Goal: Information Seeking & Learning: Learn about a topic

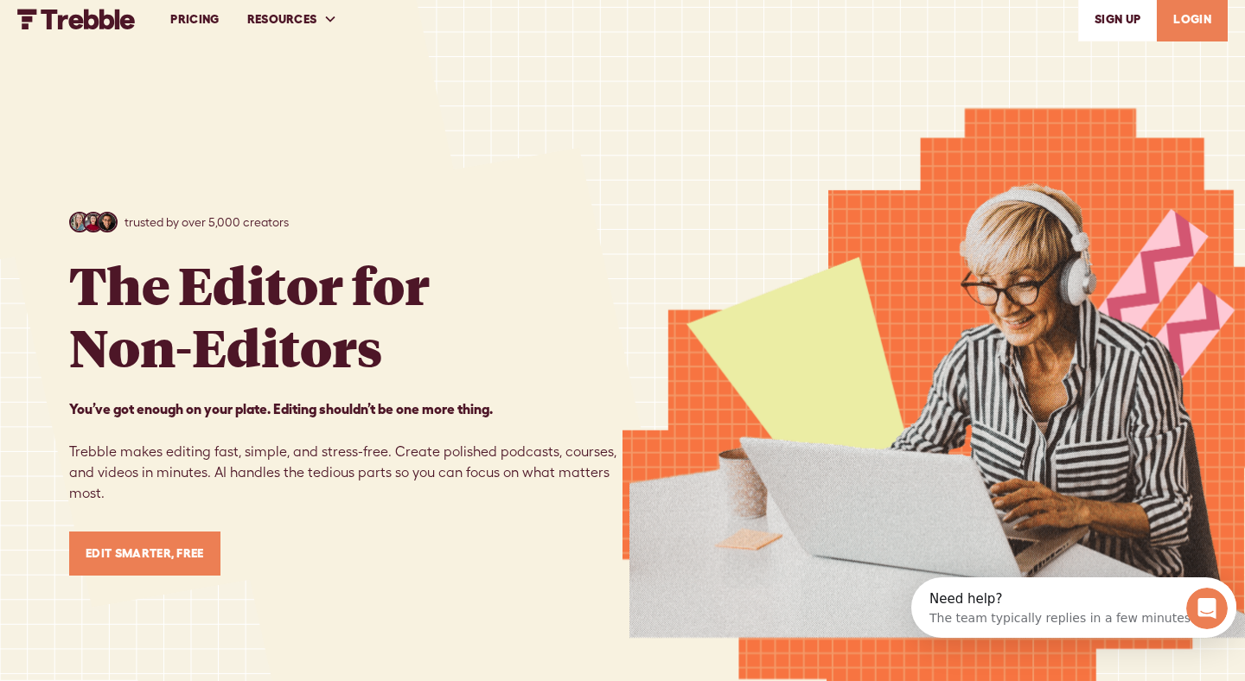
scroll to position [14, 0]
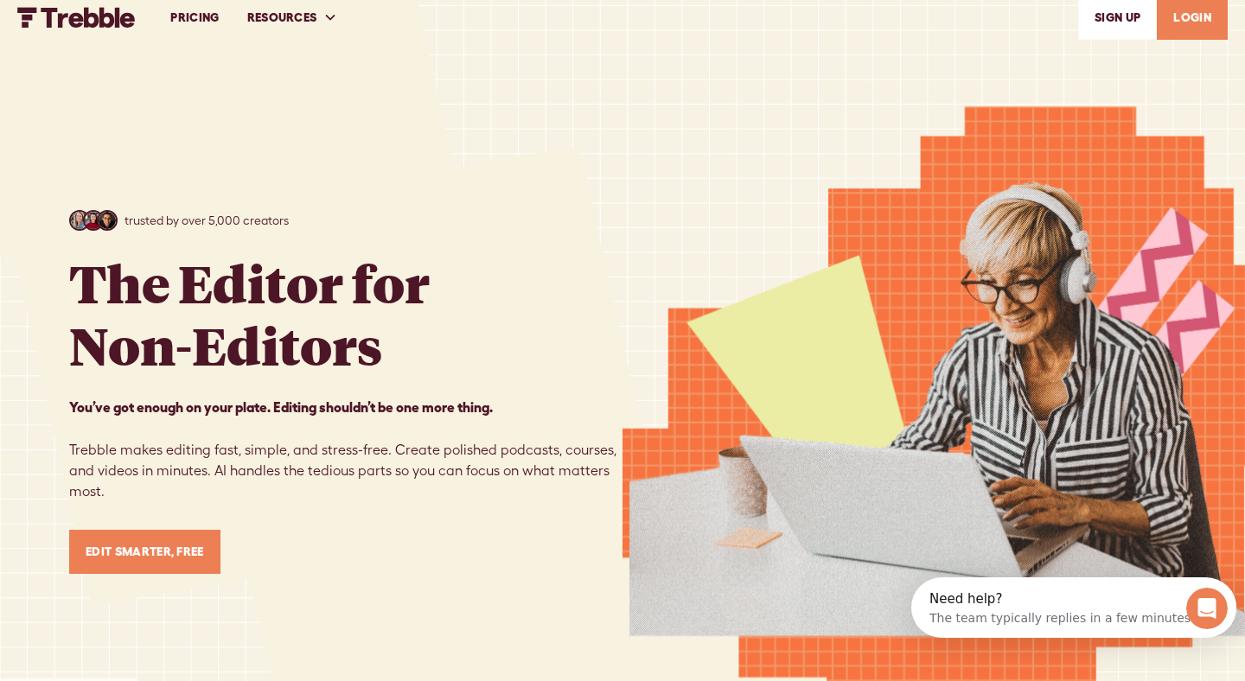
click at [208, 16] on link "PRICING" at bounding box center [194, 18] width 76 height 60
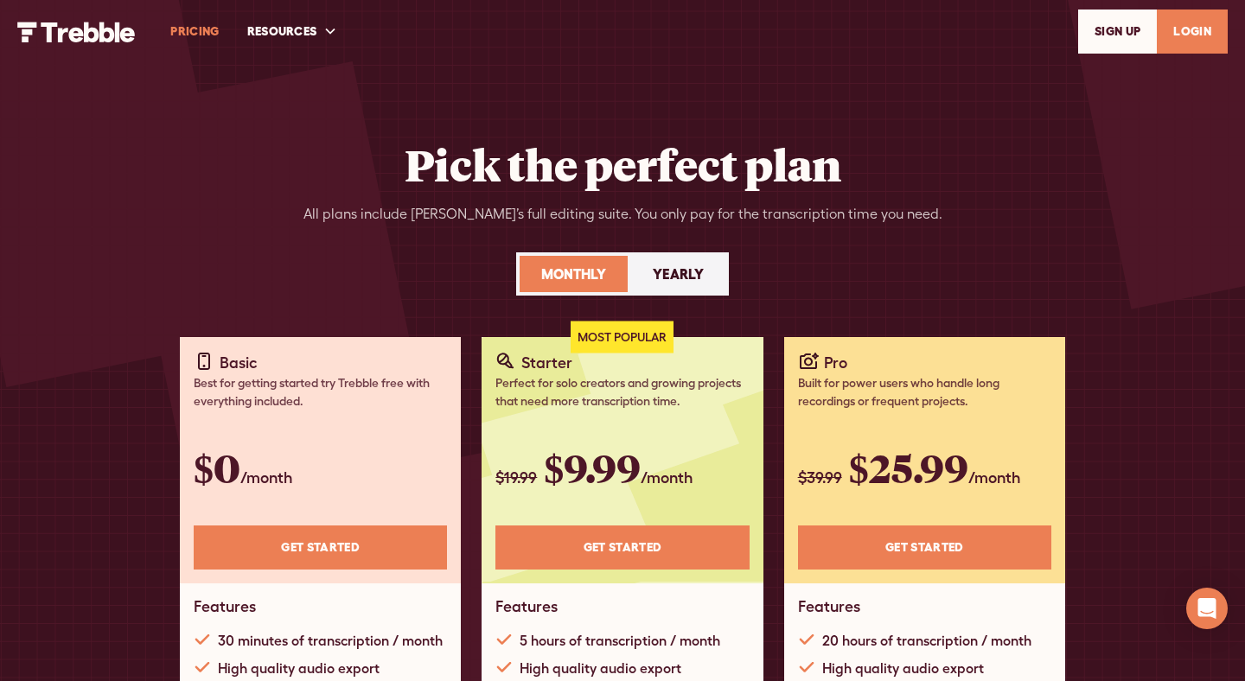
click at [78, 38] on img "home" at bounding box center [76, 32] width 118 height 21
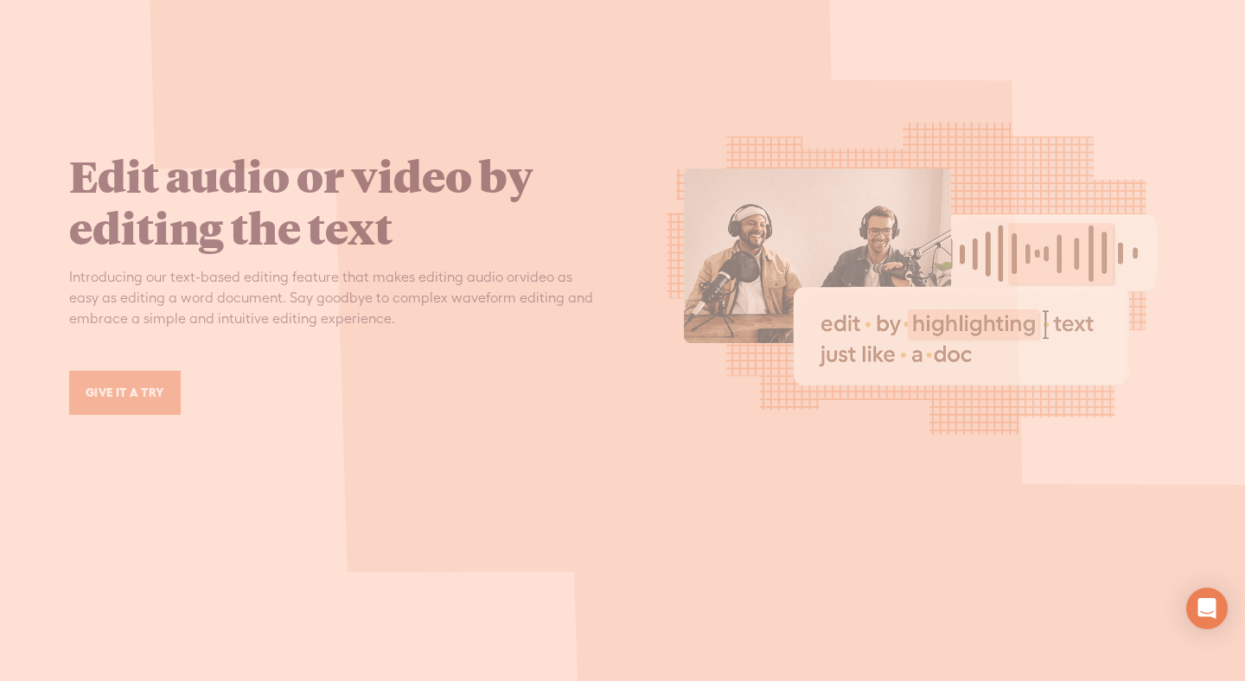
scroll to position [2221, 0]
